Goal: Information Seeking & Learning: Learn about a topic

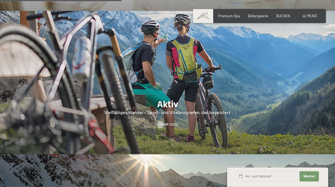
scroll to position [928, 0]
click at [173, 122] on span "Mehr dazu" at bounding box center [168, 124] width 19 height 5
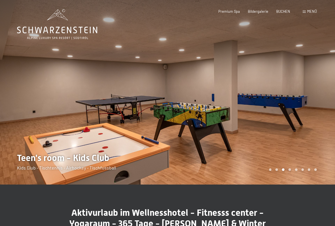
click at [288, 170] on div "Carousel Pagination" at bounding box center [292, 170] width 50 height 3
click at [288, 171] on div at bounding box center [252, 92] width 168 height 185
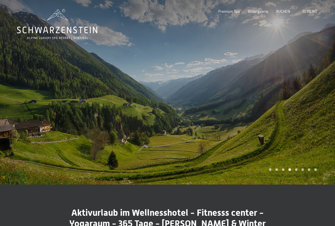
click at [312, 173] on div at bounding box center [252, 92] width 168 height 185
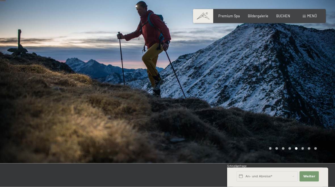
scroll to position [20, 0]
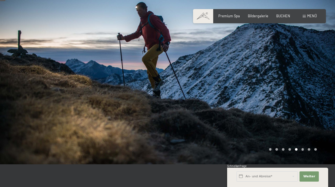
click at [311, 17] on span "Menü" at bounding box center [312, 16] width 10 height 5
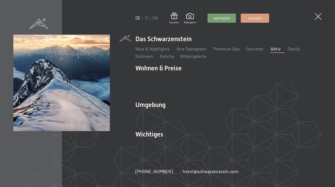
click at [219, 113] on link "Wandern & [PERSON_NAME]" at bounding box center [225, 114] width 57 height 5
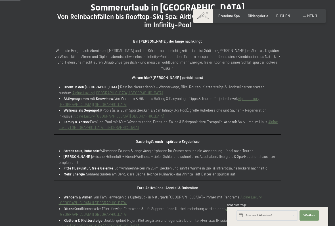
scroll to position [205, 0]
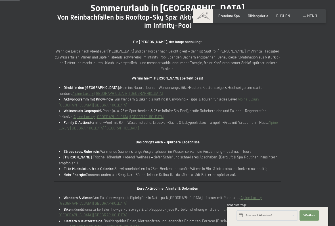
click at [234, 17] on span "Premium Spa" at bounding box center [230, 16] width 22 height 5
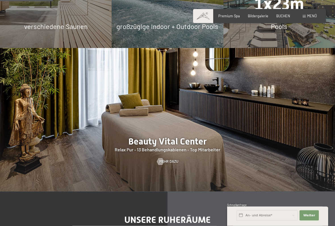
scroll to position [518, 0]
click at [166, 159] on span "Mehr dazu" at bounding box center [168, 161] width 19 height 5
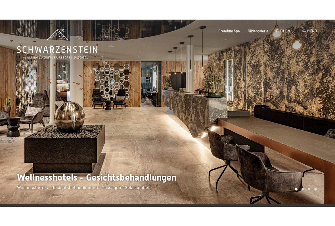
scroll to position [30, 0]
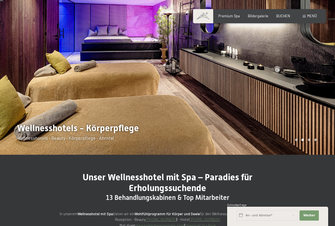
click at [104, 142] on div at bounding box center [84, 62] width 168 height 185
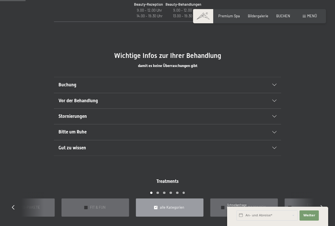
scroll to position [275, 0]
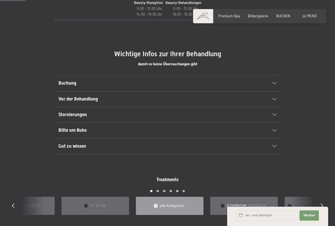
click at [272, 83] on div "Buchung" at bounding box center [168, 83] width 218 height 15
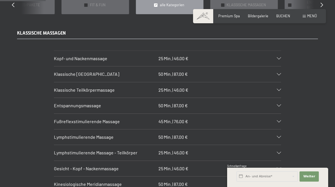
scroll to position [497, 0]
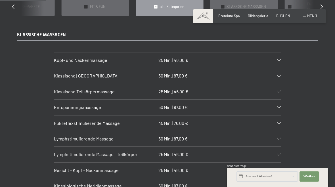
click at [277, 75] on div at bounding box center [276, 76] width 10 height 2
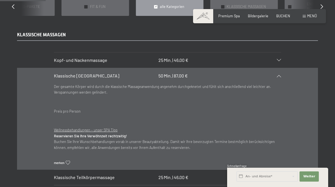
click at [324, 108] on div "KLASSISCHE MASSAGEN Kopf- und Nackenmassage 25 Min. | 46,00 € Blockaden lösen u…" at bounding box center [167, 156] width 335 height 248
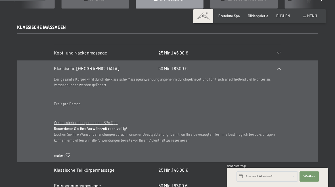
click at [280, 61] on div "Klassische Ganzkörpermassage 50 Min. | 87,00 €" at bounding box center [167, 68] width 227 height 15
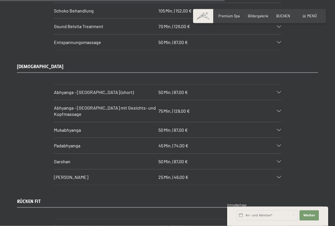
scroll to position [2409, 0]
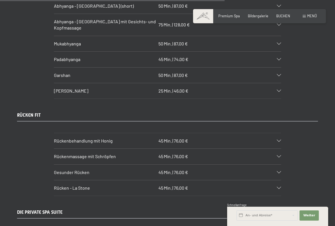
click at [276, 171] on div at bounding box center [276, 172] width 10 height 2
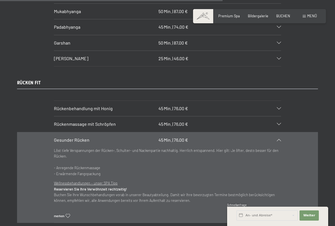
scroll to position [2444, 0]
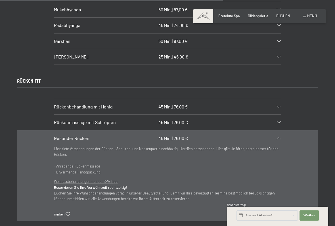
click at [104, 179] on u "Wellnessbehandlungen – unser SPA Tipp" at bounding box center [86, 181] width 64 height 5
click at [277, 131] on div "Gesunder Rücken 45 Min. | 76,00 €" at bounding box center [167, 138] width 227 height 15
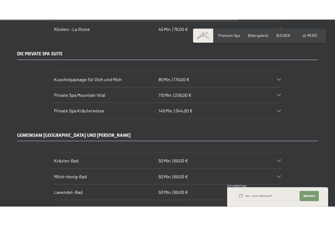
scroll to position [2588, 0]
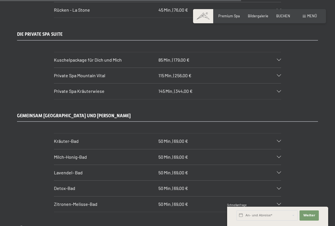
click at [280, 14] on div "Buchen Anfragen Premium Spa Bildergalerie BUCHEN Menü DE IT EN Gutschein Bilder…" at bounding box center [259, 16] width 115 height 5
click at [282, 15] on span "BUCHEN" at bounding box center [283, 16] width 14 height 5
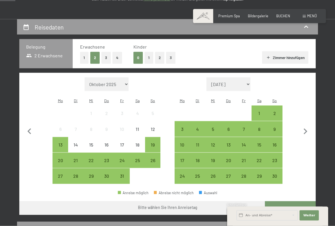
scroll to position [90, 0]
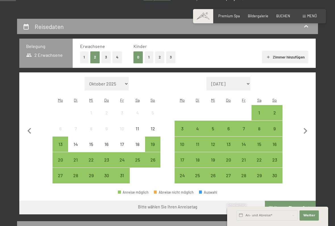
click at [272, 111] on div "2" at bounding box center [275, 118] width 14 height 14
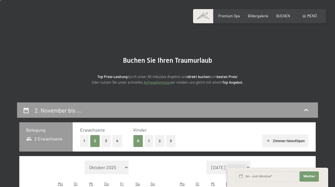
scroll to position [0, 0]
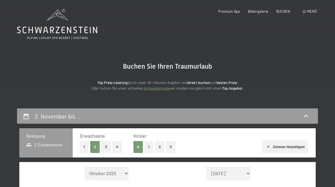
click at [281, 13] on span "BUCHEN" at bounding box center [283, 11] width 14 height 5
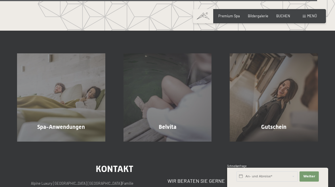
scroll to position [2627, 0]
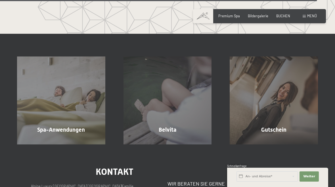
click at [63, 140] on span "Mehr erfahren" at bounding box center [62, 142] width 28 height 5
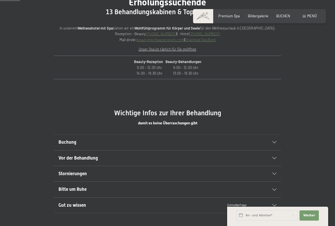
scroll to position [216, 0]
click at [276, 142] on icon at bounding box center [275, 142] width 4 height 2
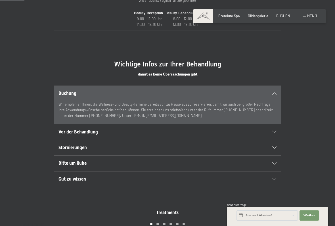
scroll to position [265, 0]
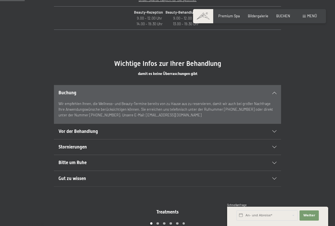
click at [276, 146] on icon at bounding box center [275, 147] width 4 height 2
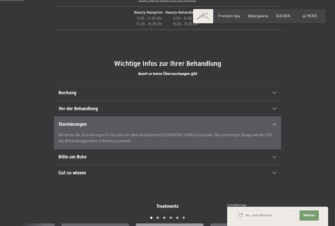
click at [274, 159] on div "Bitte um Ruhe" at bounding box center [168, 156] width 218 height 15
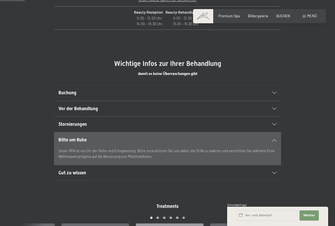
click at [275, 172] on div "Gut zu wissen" at bounding box center [168, 172] width 218 height 15
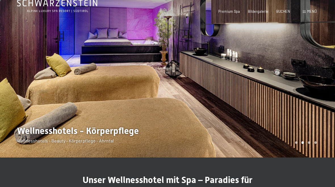
scroll to position [0, 0]
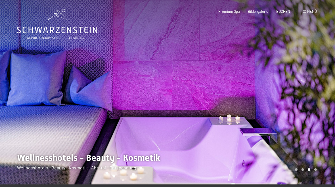
click at [258, 13] on span "Bildergalerie" at bounding box center [258, 11] width 20 height 5
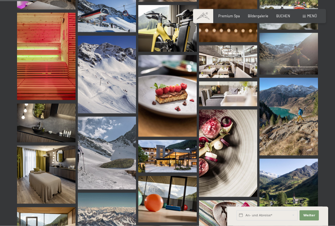
scroll to position [513, 0]
click at [296, 124] on img at bounding box center [289, 117] width 59 height 78
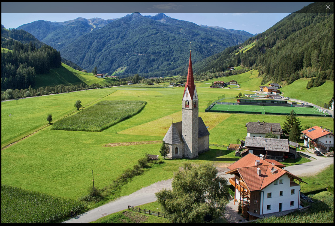
click at [329, 8] on button "Close gallery" at bounding box center [328, 6] width 14 height 13
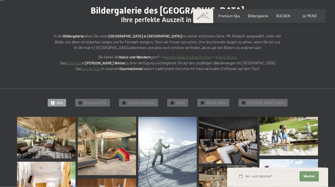
scroll to position [47, 0]
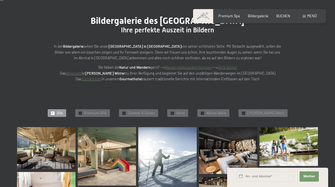
click at [307, 17] on div "Menü" at bounding box center [310, 16] width 14 height 5
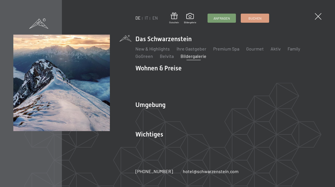
click at [149, 120] on link "Touren Tipps" at bounding box center [149, 121] width 26 height 5
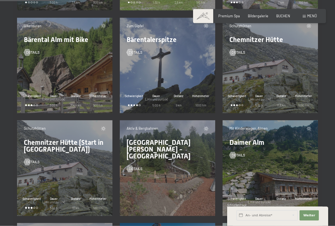
scroll to position [1199, 0]
click at [173, 86] on div "Zum Gipfel Bärentalerspitze Details Schwierigkeit Dauer (_Hin und zurück) 5:00 …" at bounding box center [167, 65] width 95 height 95
click at [177, 80] on div "Zum Gipfel Bärentalerspitze Details Schwierigkeit Dauer (_Hin und zurück) 5:00 …" at bounding box center [167, 65] width 95 height 95
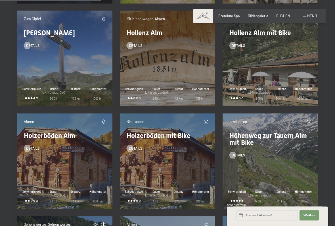
scroll to position [2235, 0]
click at [70, 73] on div "Zum Gipfel Hoher Mann Details Schwierigkeit Dauer (_Hin und zurück) 5:00 h Dist…" at bounding box center [64, 58] width 95 height 95
click at [32, 46] on span "Details" at bounding box center [33, 45] width 14 height 5
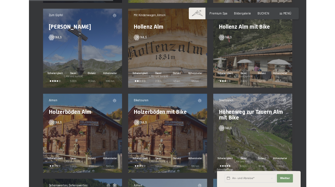
scroll to position [0, 0]
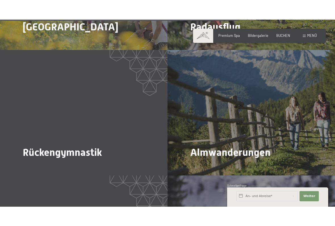
scroll to position [1301, 0]
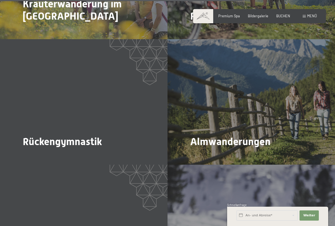
click at [34, 155] on div "Mehr dazu" at bounding box center [33, 157] width 21 height 5
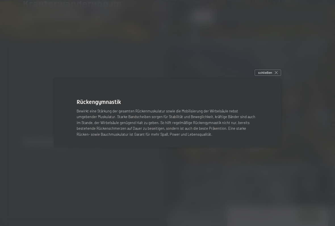
click at [89, 164] on div at bounding box center [167, 113] width 335 height 226
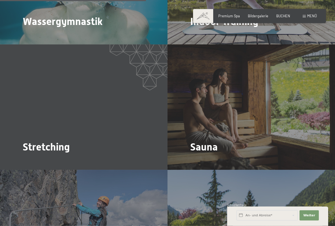
scroll to position [793, 0]
